Goal: Information Seeking & Learning: Learn about a topic

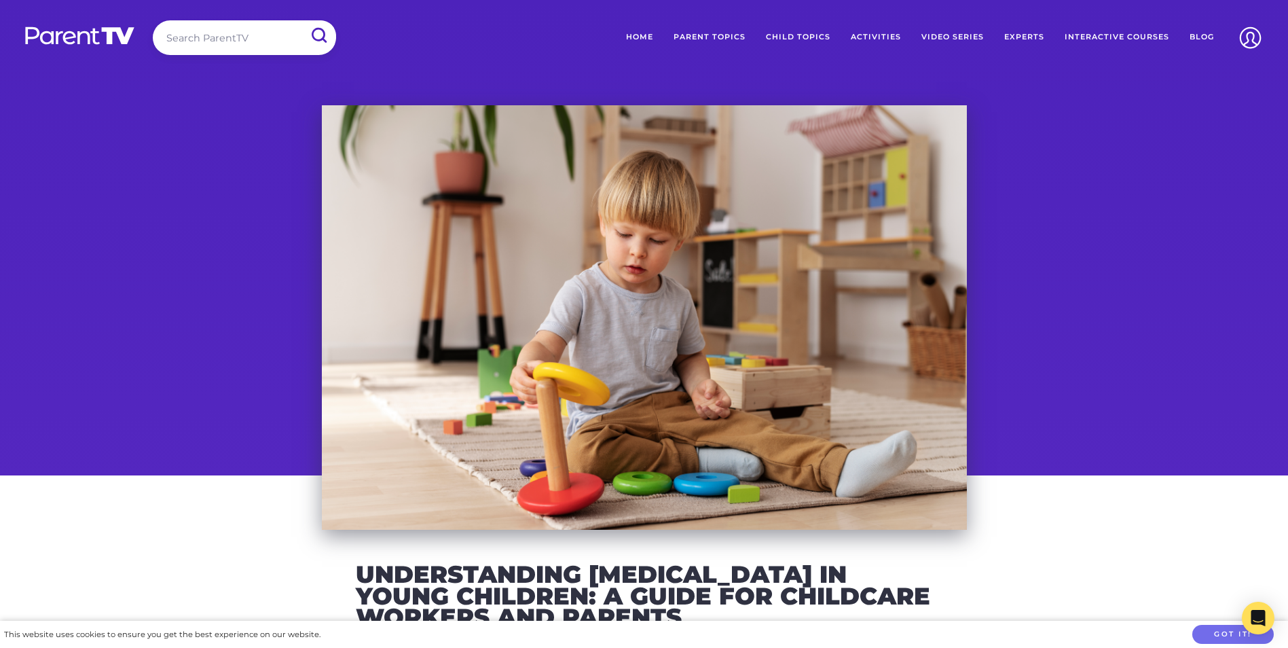
click at [605, 358] on div at bounding box center [644, 317] width 645 height 424
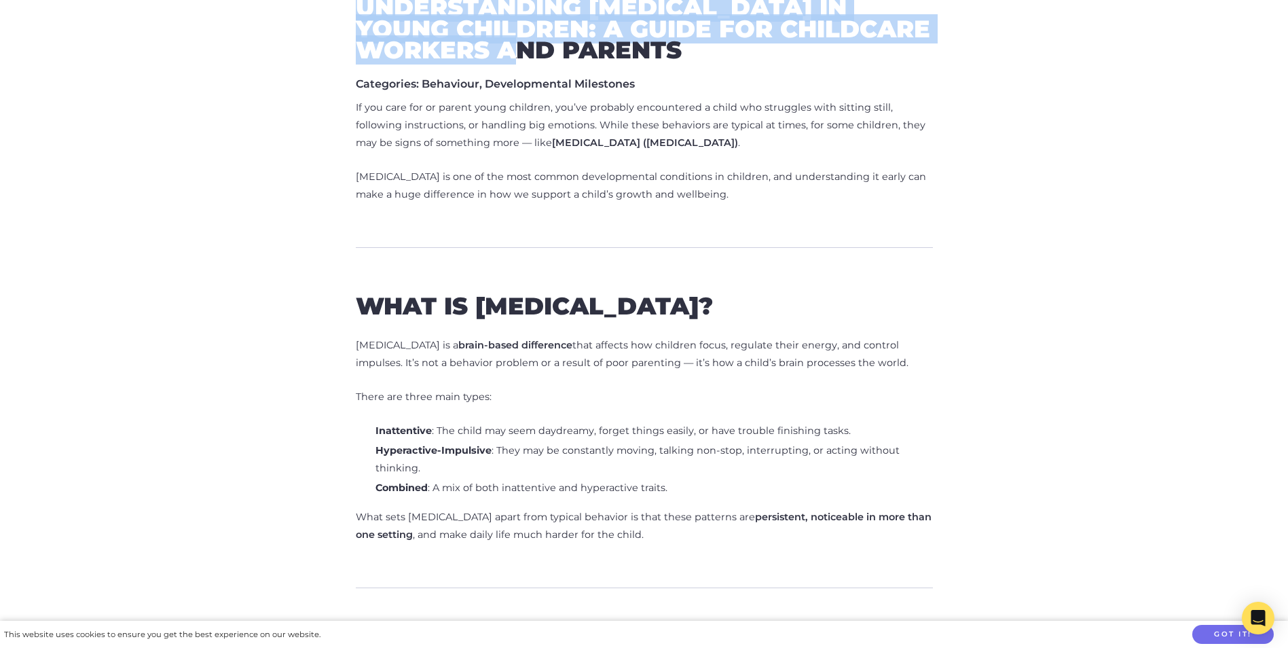
drag, startPoint x: 344, startPoint y: 6, endPoint x: 693, endPoint y: 56, distance: 352.5
drag, startPoint x: 693, startPoint y: 56, endPoint x: 540, endPoint y: 37, distance: 154.7
copy h2 "Understanding [MEDICAL_DATA] in Young Children: A Guide for Childcare Workers a…"
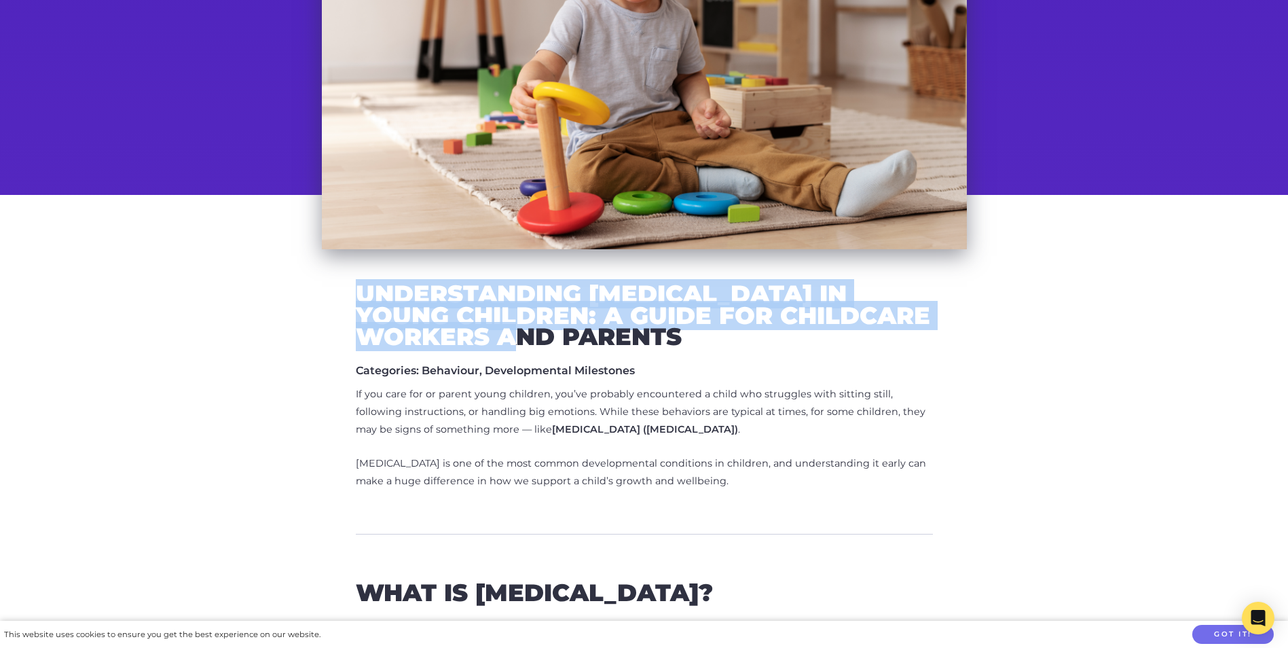
scroll to position [289, 0]
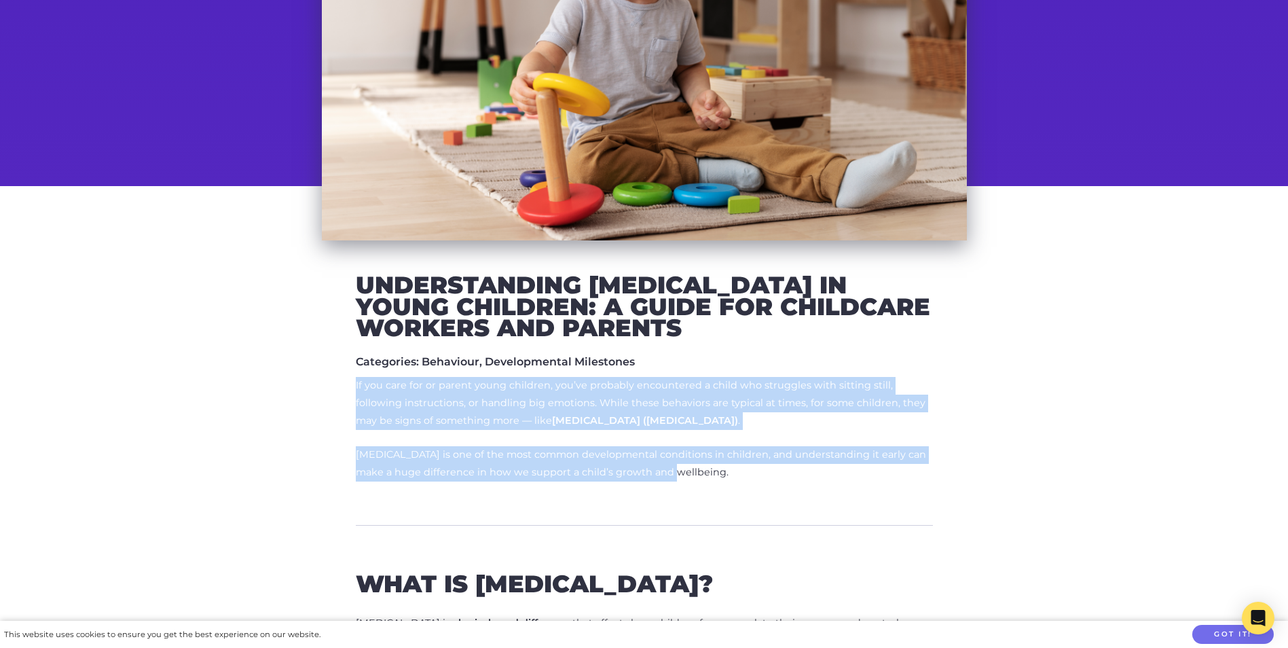
drag, startPoint x: 350, startPoint y: 383, endPoint x: 774, endPoint y: 478, distance: 434.1
copy div "If you care for or parent young children, you’ve probably encountered a child w…"
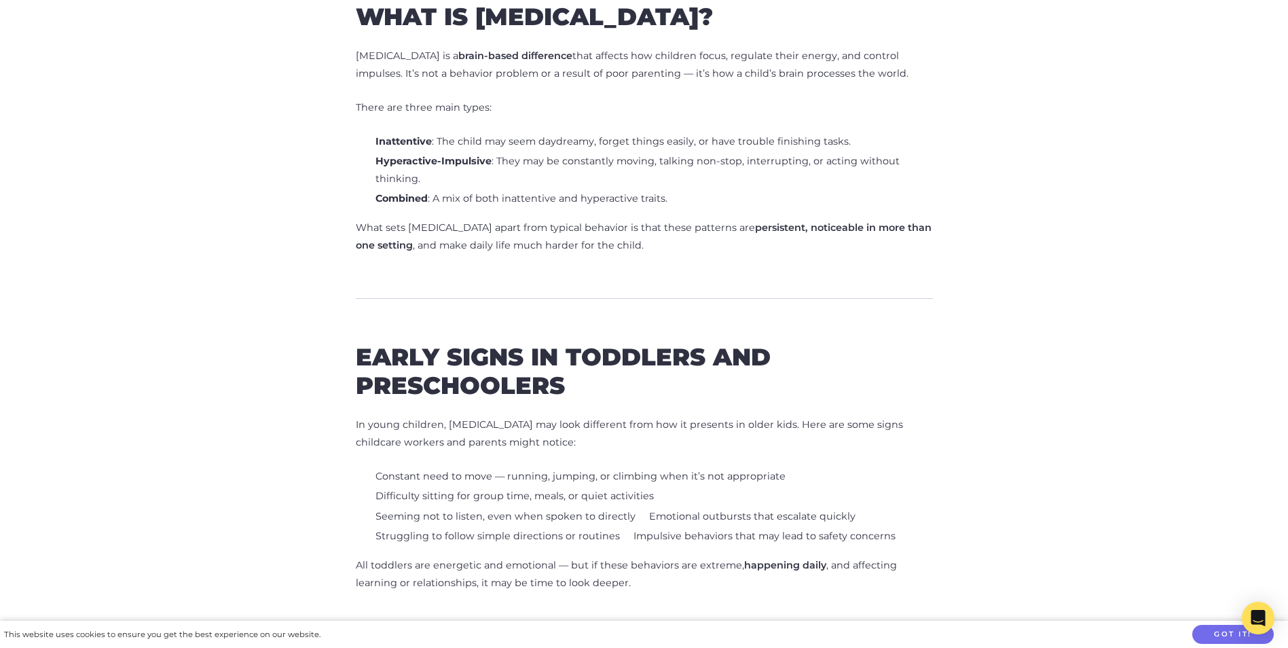
scroll to position [1423, 0]
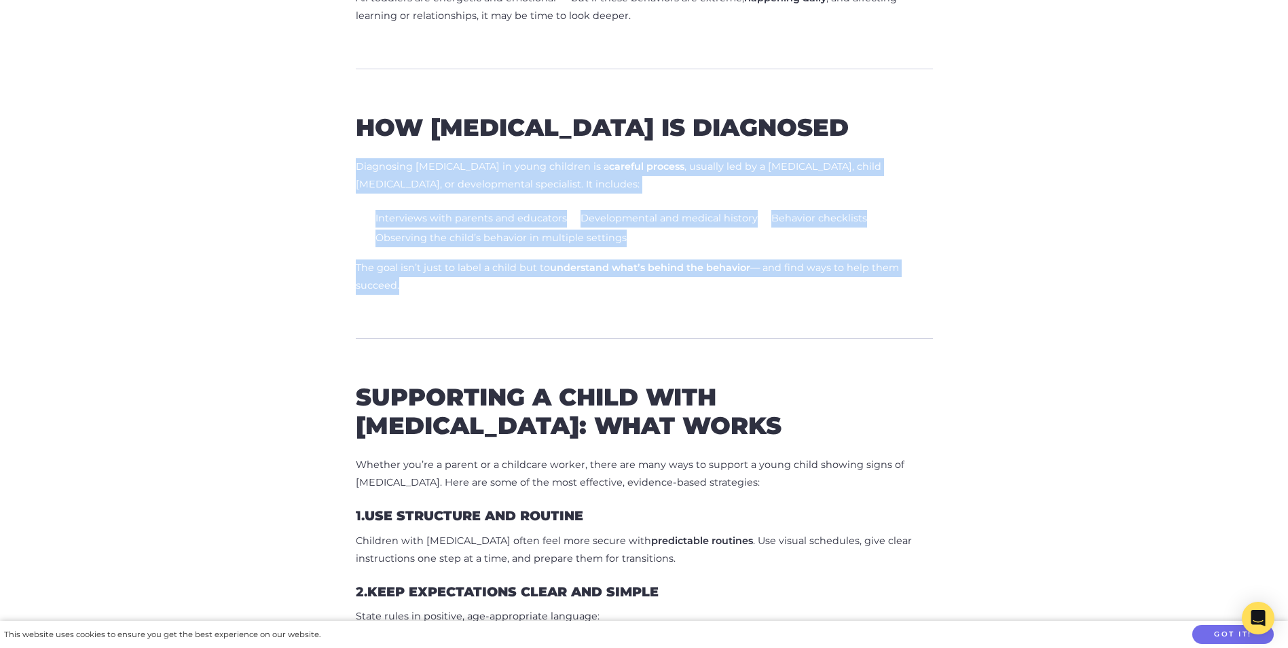
drag, startPoint x: 350, startPoint y: 162, endPoint x: 552, endPoint y: 303, distance: 246.7
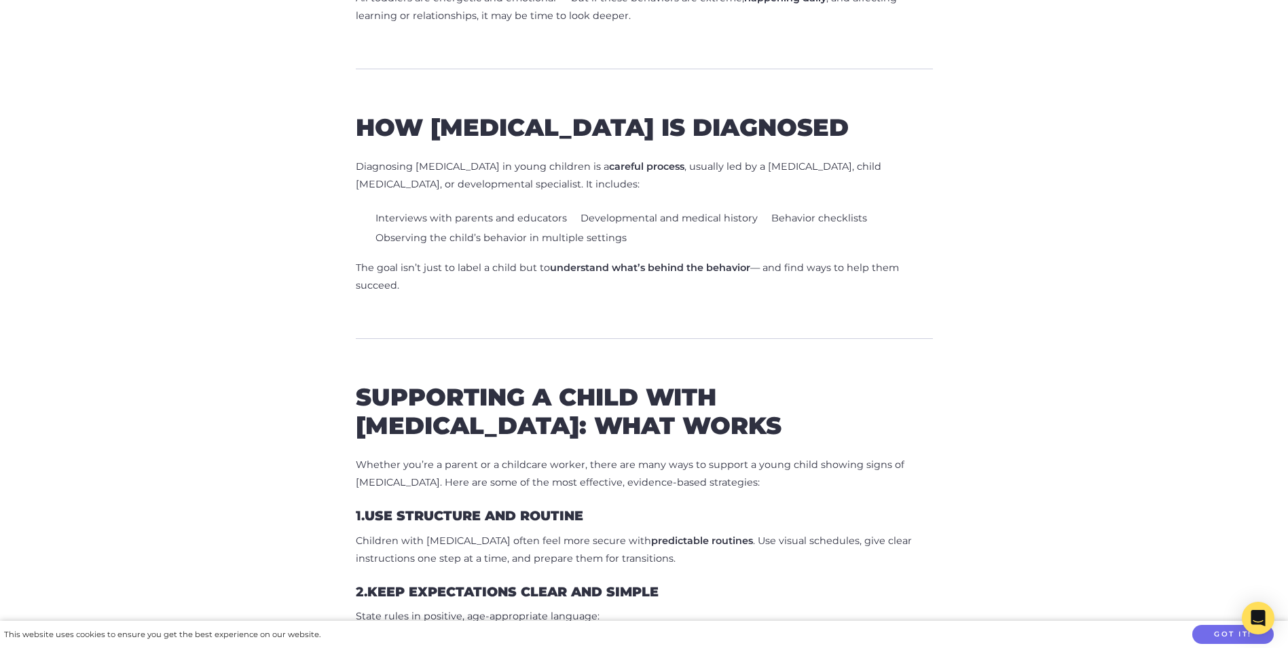
drag, startPoint x: 552, startPoint y: 303, endPoint x: 522, endPoint y: 321, distance: 35.0
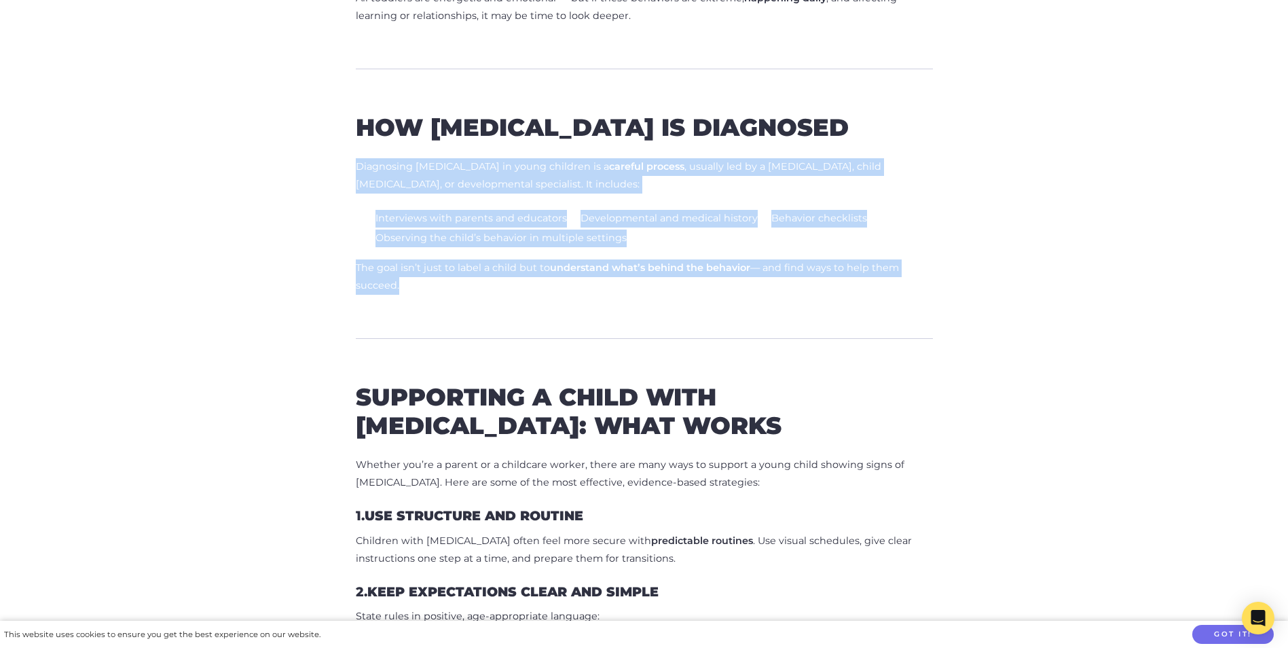
drag, startPoint x: 413, startPoint y: 297, endPoint x: 324, endPoint y: 158, distance: 164.8
copy div "Diagnosing [MEDICAL_DATA] in young children is a careful process , usually led …"
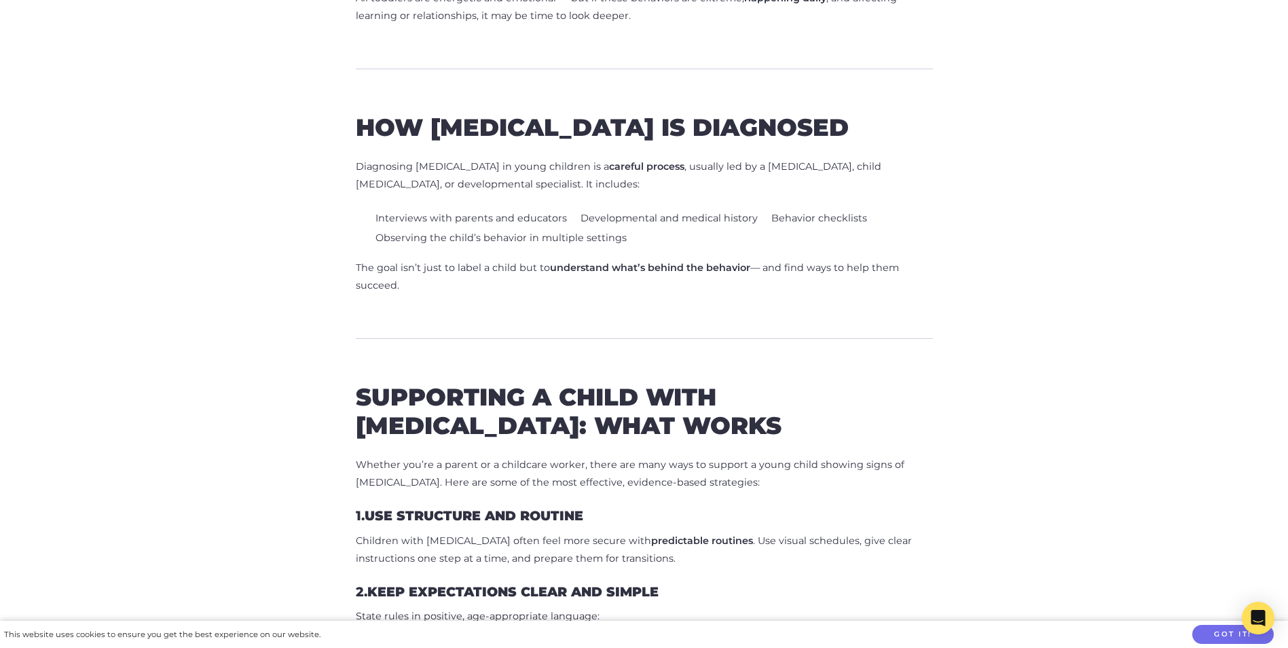
drag, startPoint x: 411, startPoint y: 293, endPoint x: 319, endPoint y: 269, distance: 95.3
drag, startPoint x: 319, startPoint y: 269, endPoint x: 350, endPoint y: 274, distance: 31.0
copy p "The goal isn’t just to label a child but to understand what’s behind the behavi…"
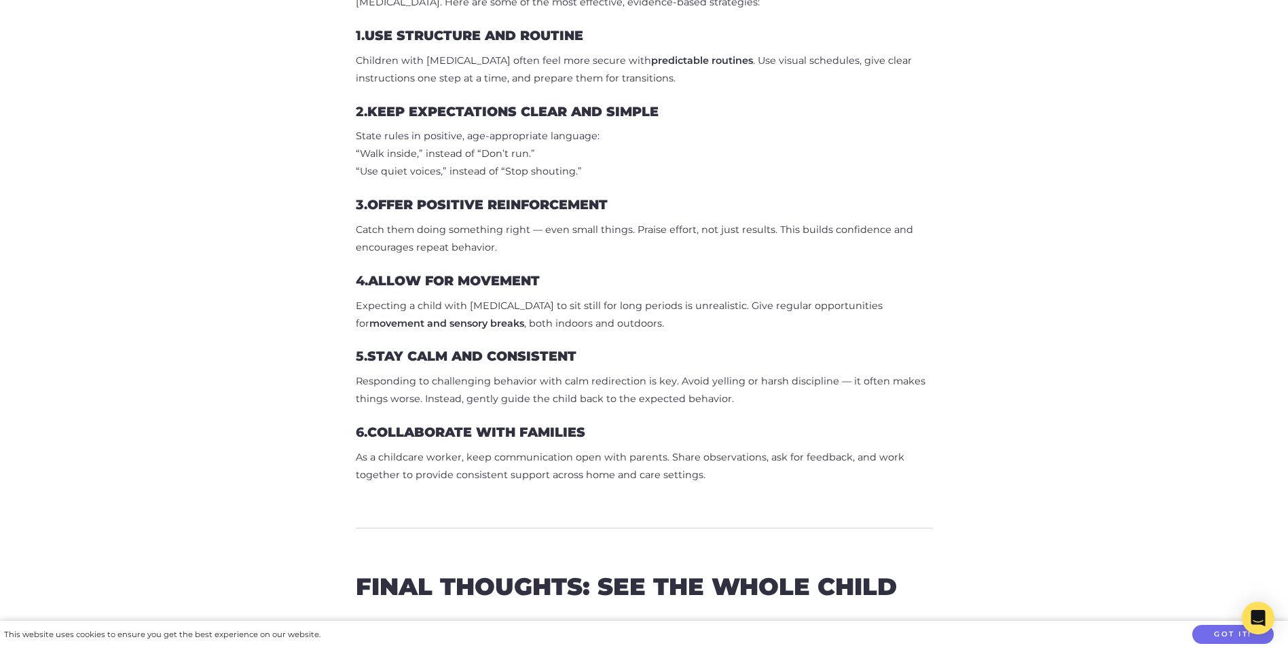
scroll to position [2469, 0]
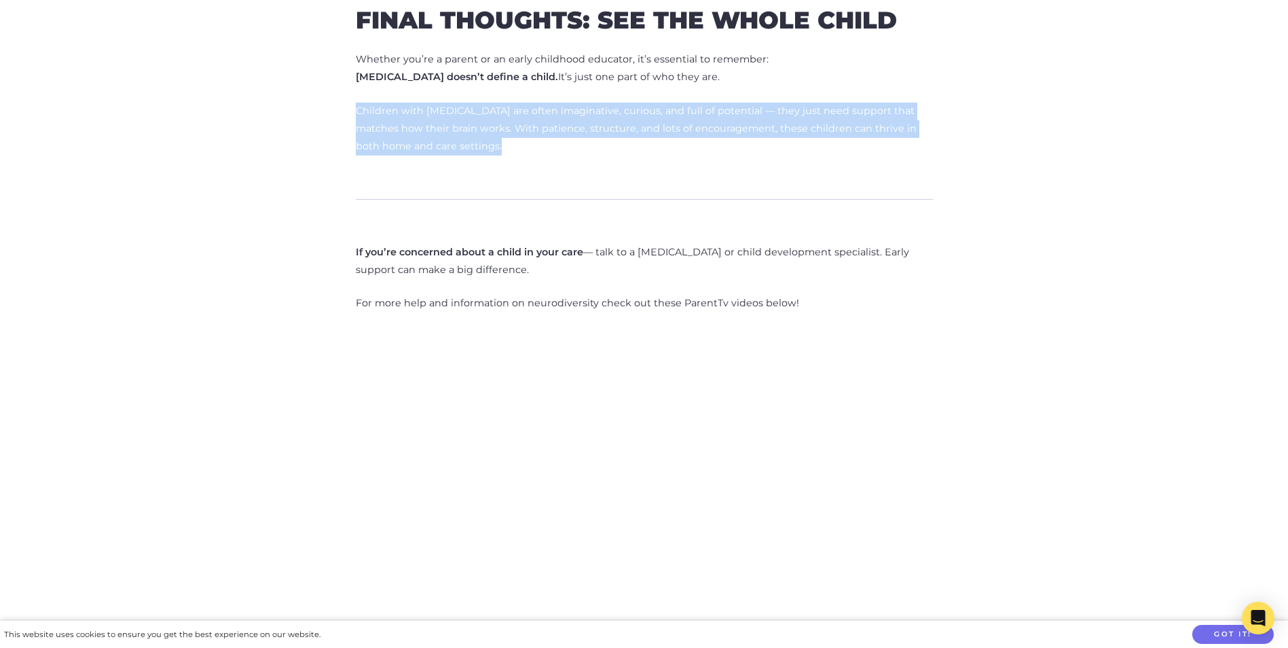
drag, startPoint x: 451, startPoint y: 159, endPoint x: 312, endPoint y: 107, distance: 148.4
click at [312, 107] on div "Understanding [MEDICAL_DATA] in Young Children: A Guide for Childcare Workers a…" at bounding box center [644, 171] width 774 height 4152
drag, startPoint x: 312, startPoint y: 107, endPoint x: 381, endPoint y: 120, distance: 70.4
copy p "Children with [MEDICAL_DATA] are often imaginative, curious, and full of potent…"
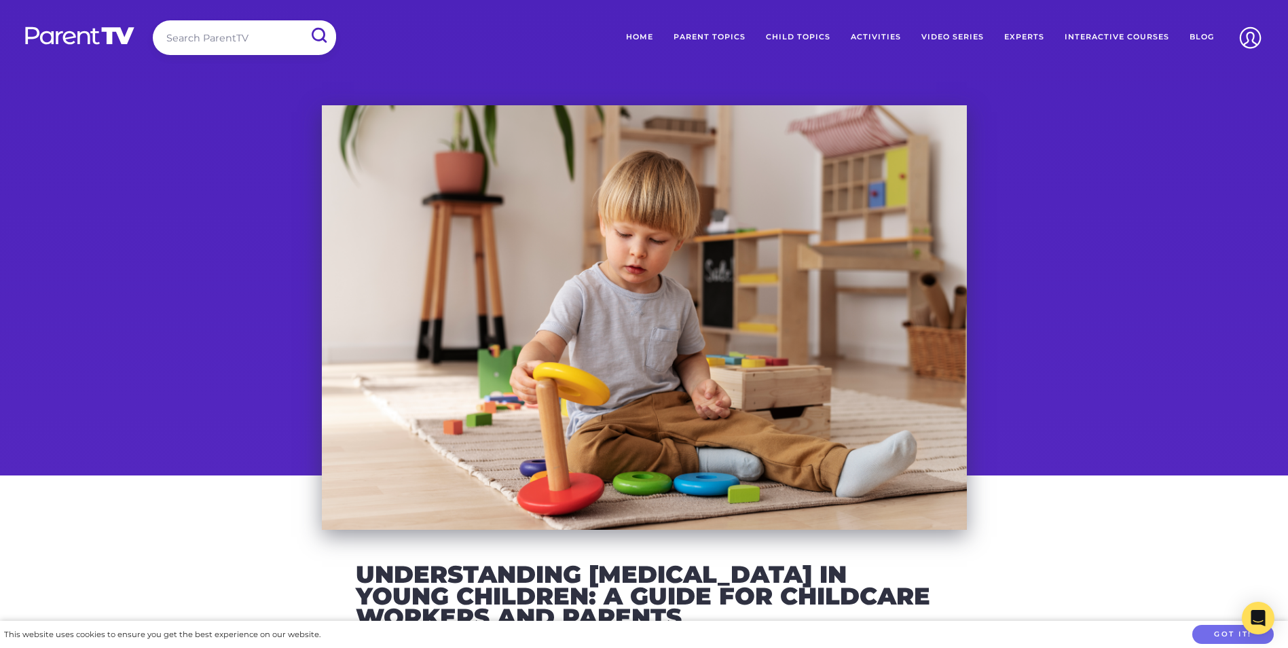
scroll to position [567, 0]
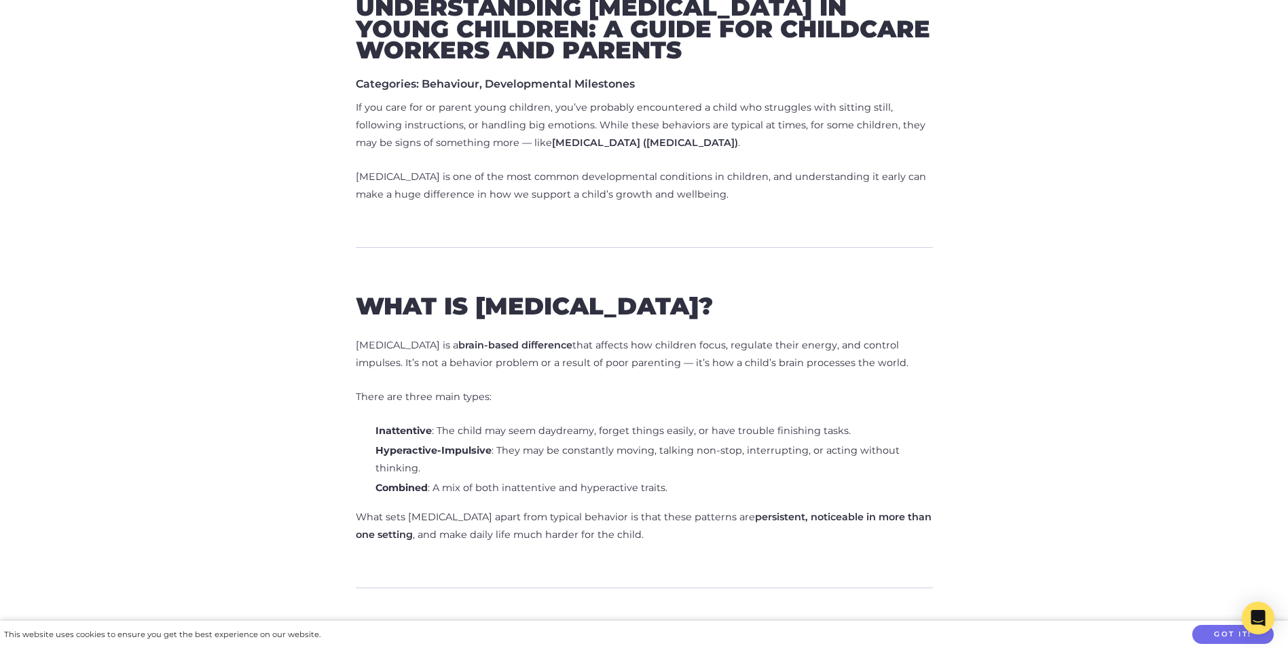
click at [555, 107] on p "If you care for or parent young children, you’ve probably encountered a child w…" at bounding box center [644, 125] width 577 height 53
drag, startPoint x: 698, startPoint y: 107, endPoint x: 549, endPoint y: 127, distance: 150.7
click at [549, 127] on p "If you care for or parent young children, you’ve probably encountered a child w…" at bounding box center [644, 125] width 577 height 53
drag, startPoint x: 549, startPoint y: 127, endPoint x: 519, endPoint y: 121, distance: 31.1
copy p "a child who struggles with sitting still, following instructions, or handling b…"
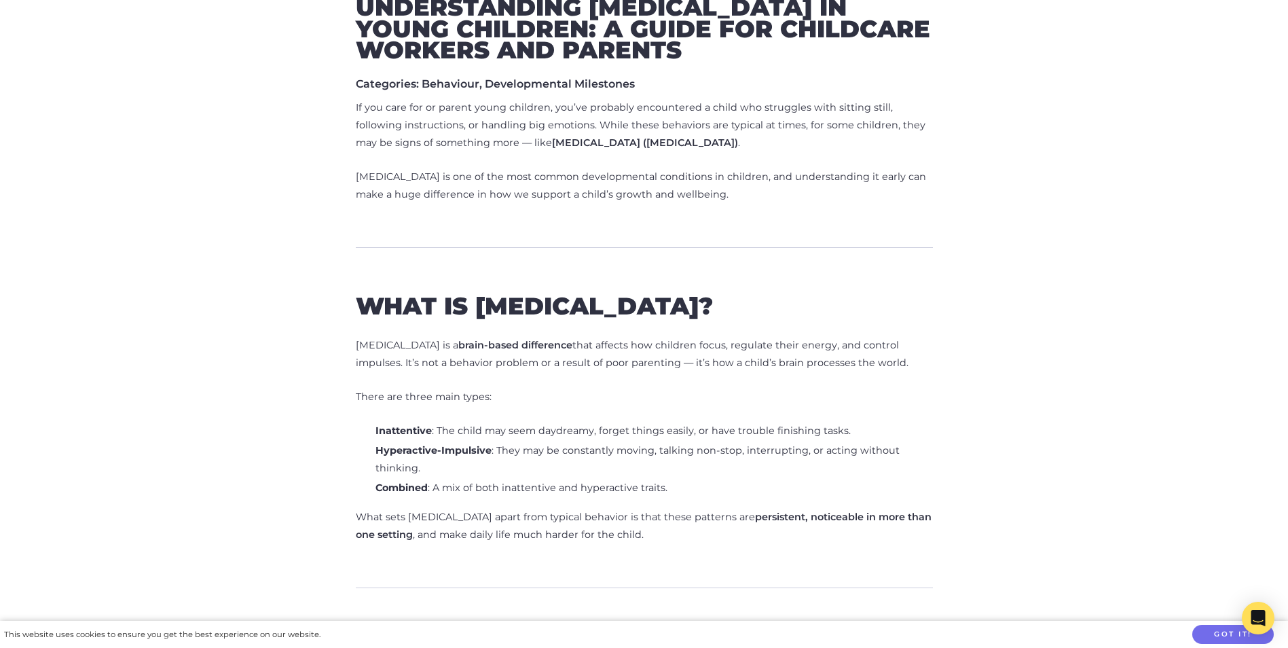
click at [679, 131] on p "If you care for or parent young children, you’ve probably encountered a child w…" at bounding box center [644, 125] width 577 height 53
drag, startPoint x: 555, startPoint y: 125, endPoint x: 751, endPoint y: 125, distance: 196.2
click at [751, 125] on p "If you care for or parent young children, you’ve probably encountered a child w…" at bounding box center [644, 125] width 577 height 53
drag, startPoint x: 751, startPoint y: 125, endPoint x: 742, endPoint y: 127, distance: 9.1
copy p "[PERSON_NAME] these behaviors are typical at times"
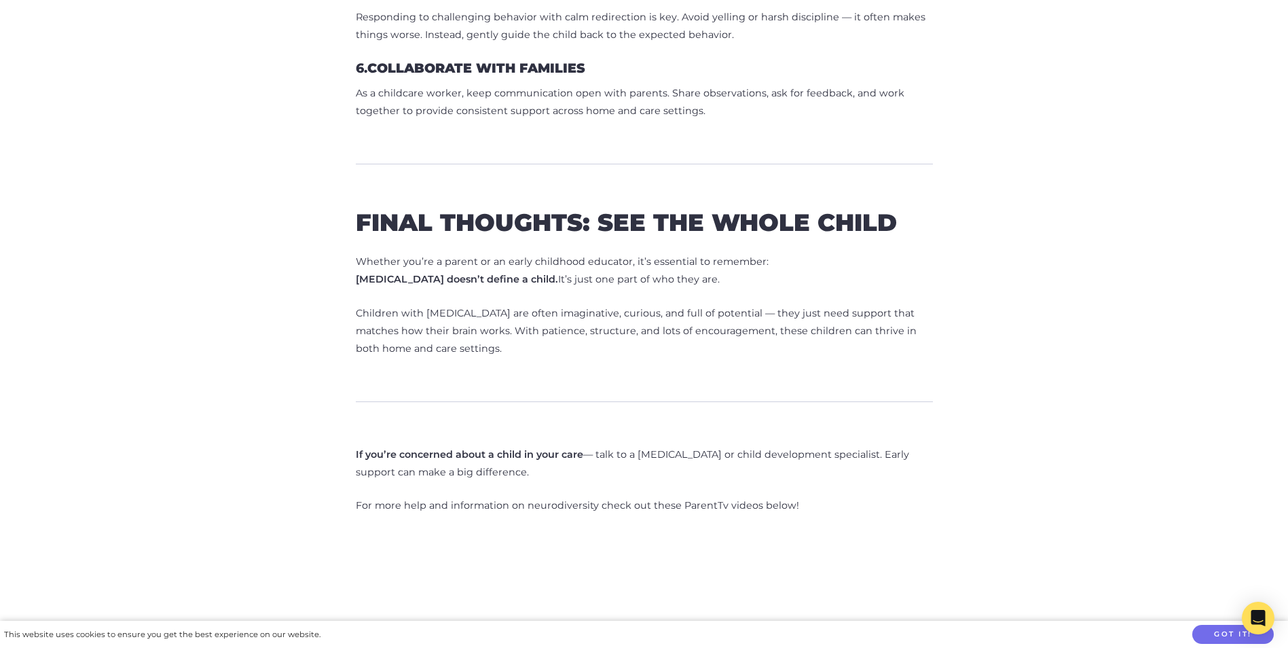
scroll to position [2833, 0]
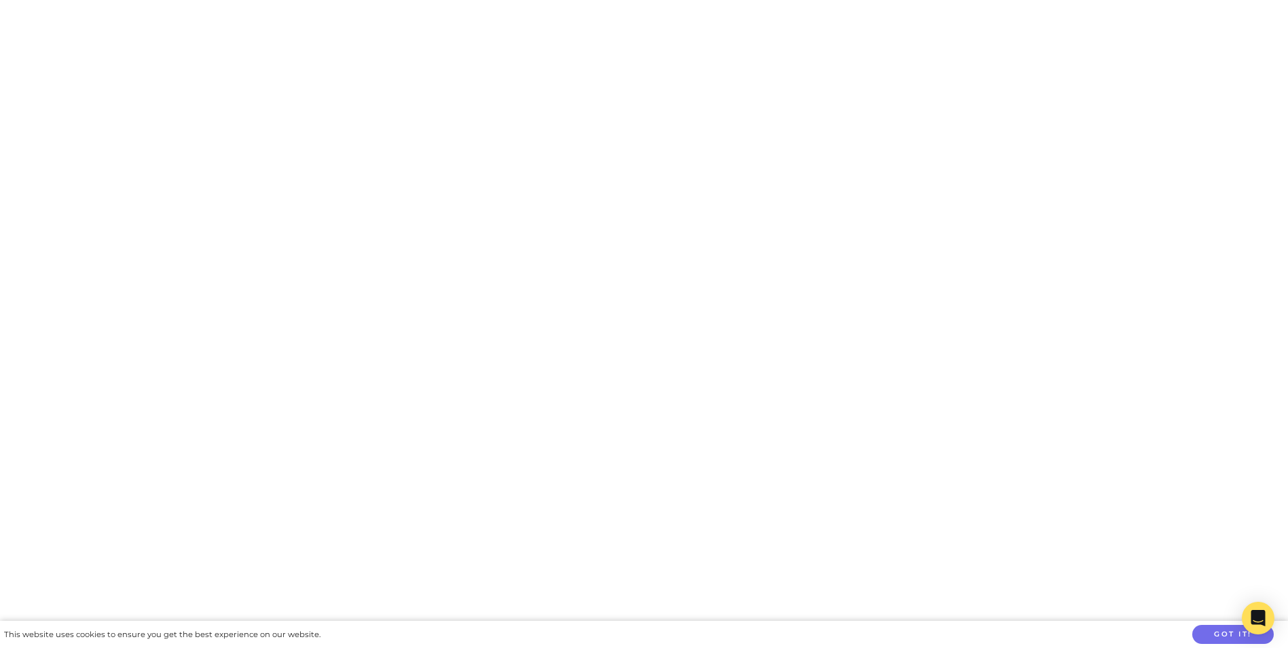
click at [641, 115] on img at bounding box center [644, 225] width 523 height 523
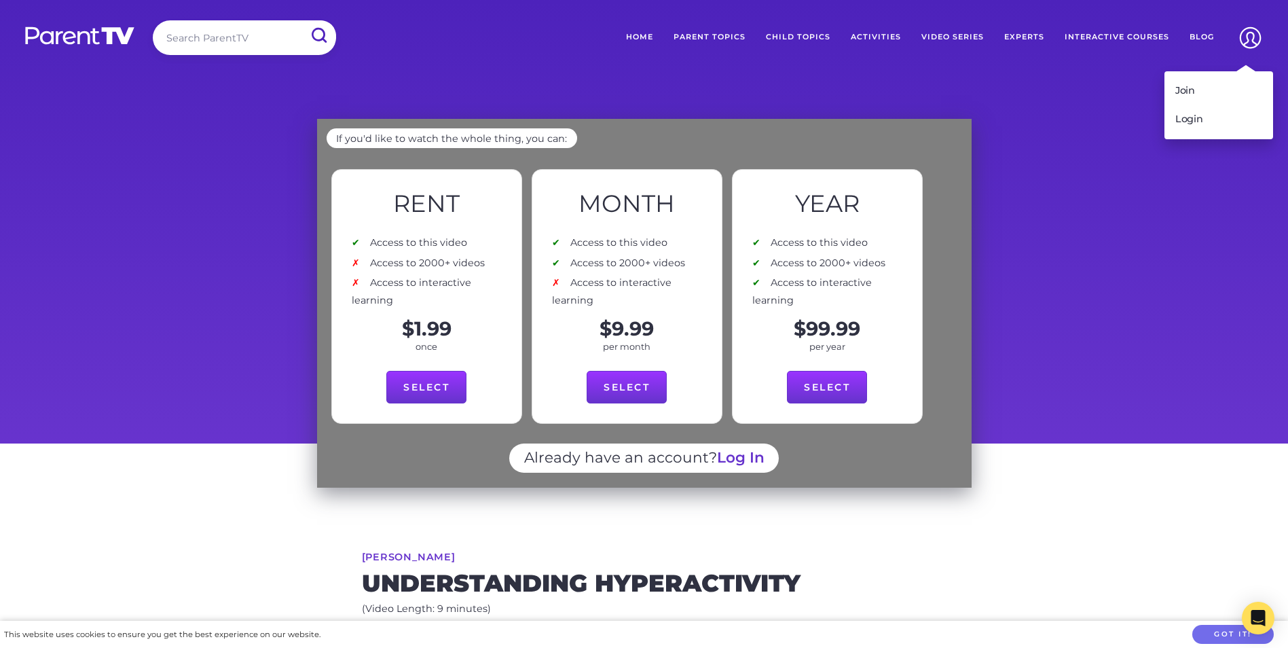
click at [1241, 34] on img at bounding box center [1250, 37] width 35 height 35
click at [1203, 123] on link "Login" at bounding box center [1218, 119] width 109 height 29
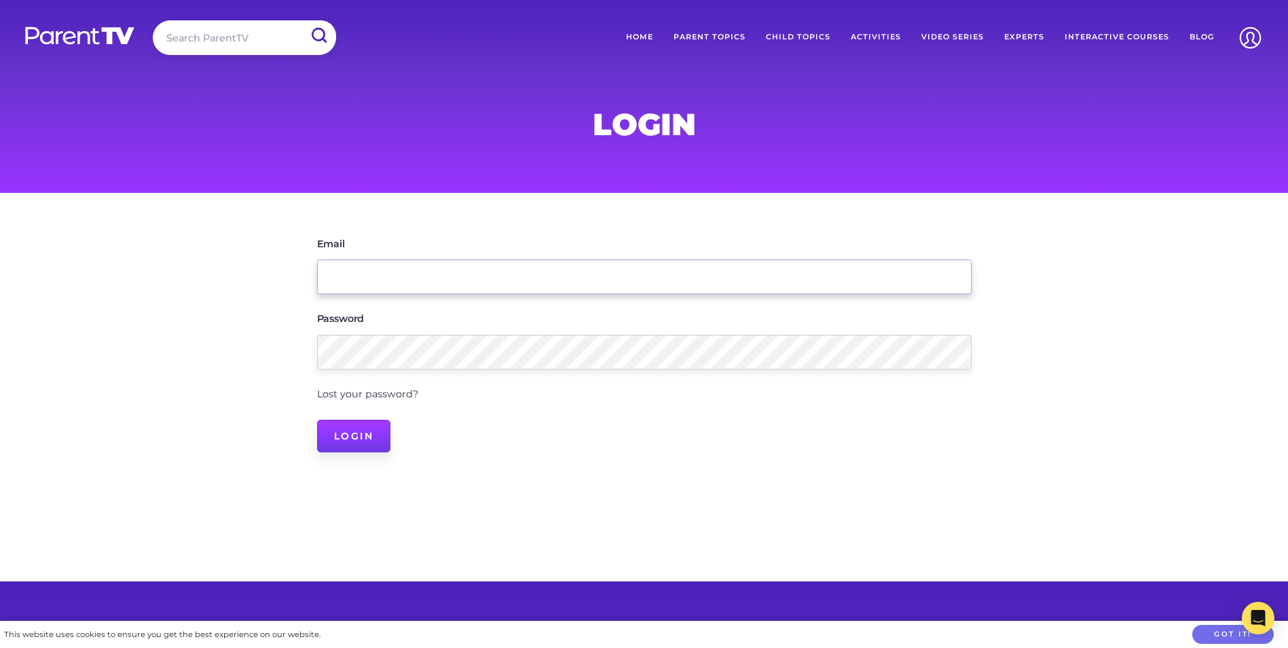
type input "[EMAIL_ADDRESS][DOMAIN_NAME]"
click at [360, 434] on input "Login" at bounding box center [354, 435] width 74 height 33
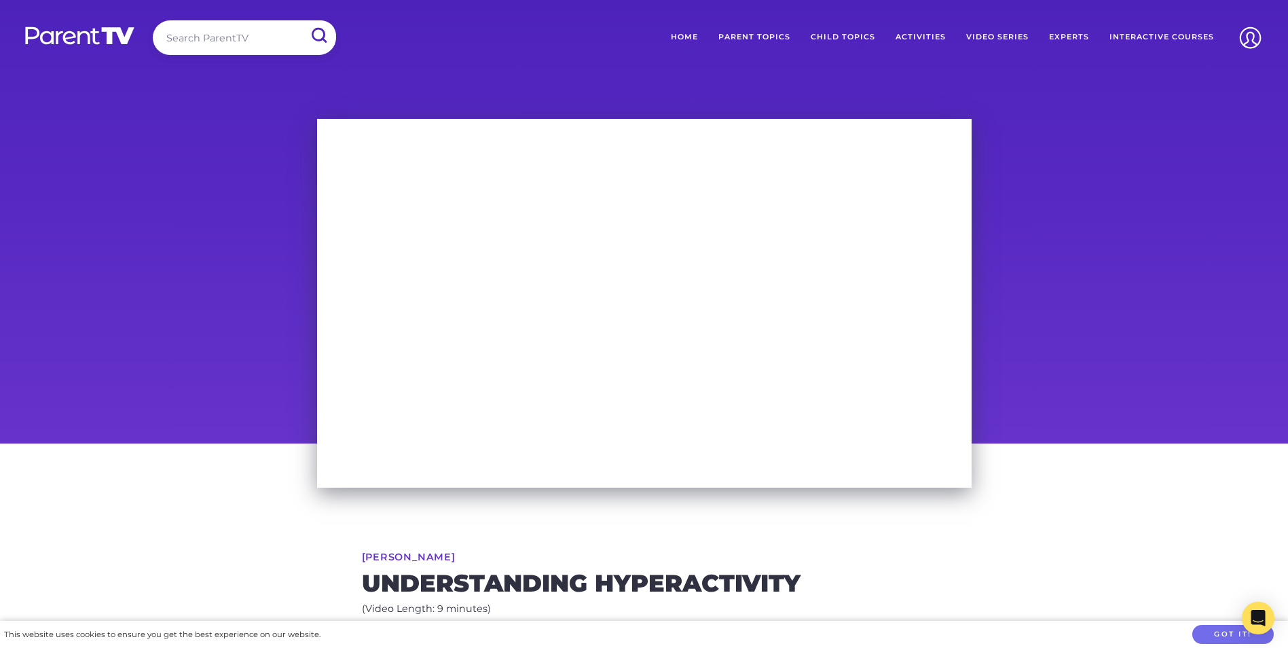
click at [313, 472] on div "[PERSON_NAME] Understanding Hyperactivity (Video Length: 9 minutes) What is hyp…" at bounding box center [644, 657] width 695 height 428
